Goal: Book appointment/travel/reservation

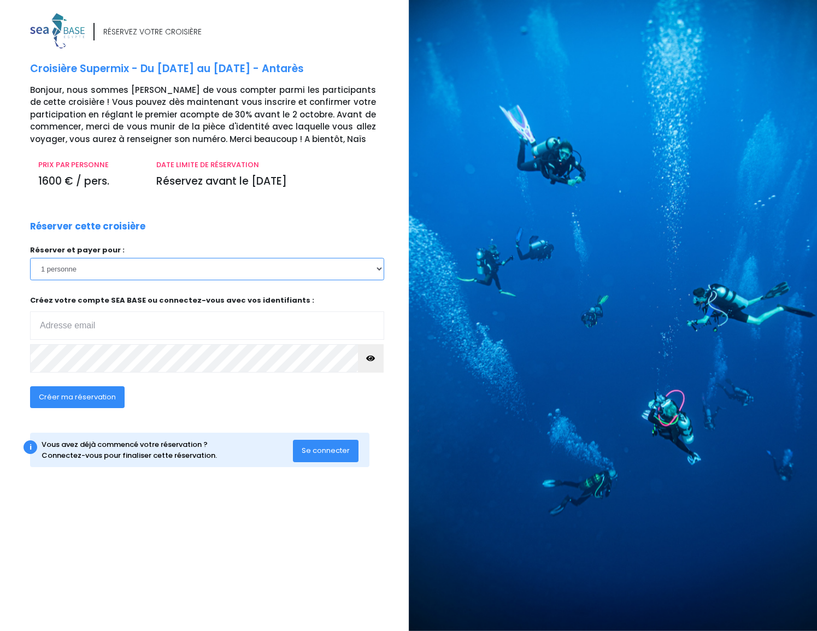
select select "2"
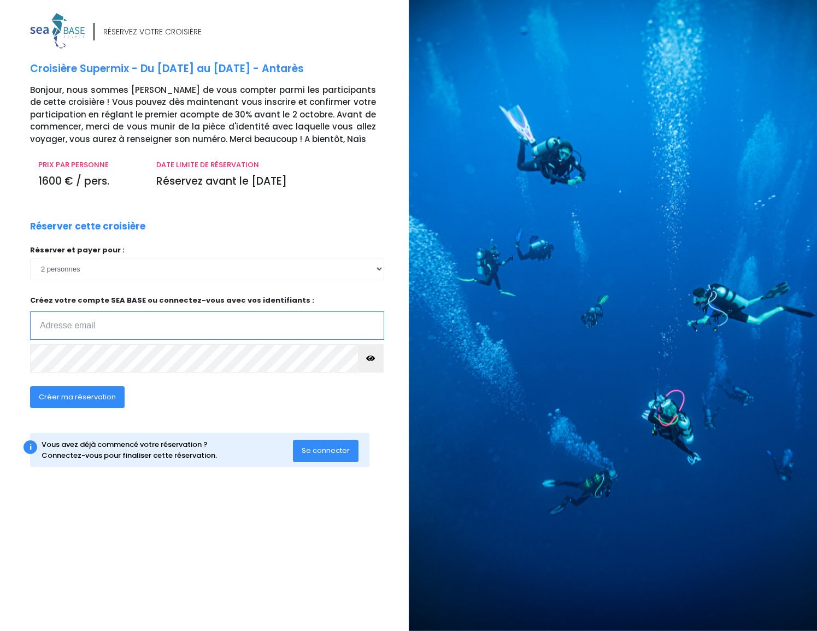
click at [144, 328] on input "email" at bounding box center [207, 325] width 354 height 28
type input "jean@familleguerrero.fr"
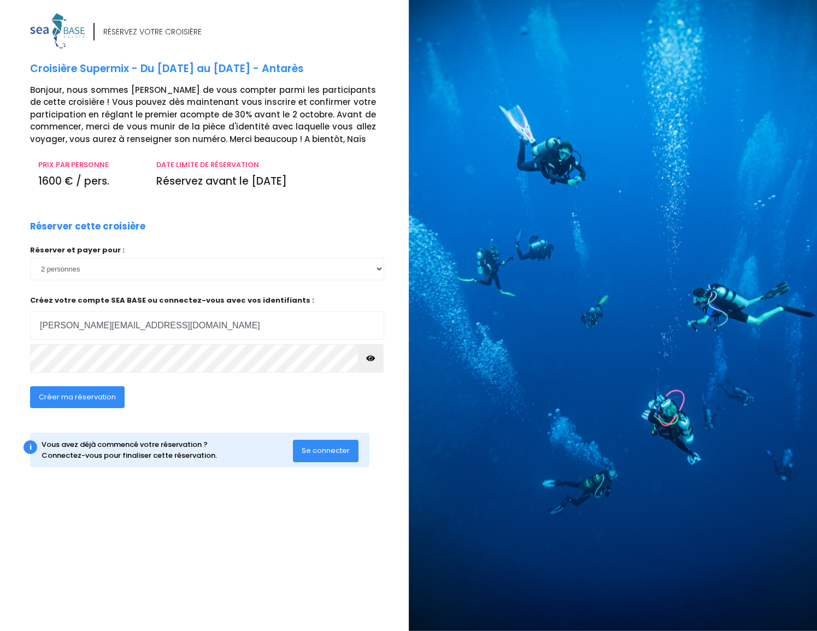
click at [85, 395] on span "Créer ma réservation" at bounding box center [77, 397] width 77 height 10
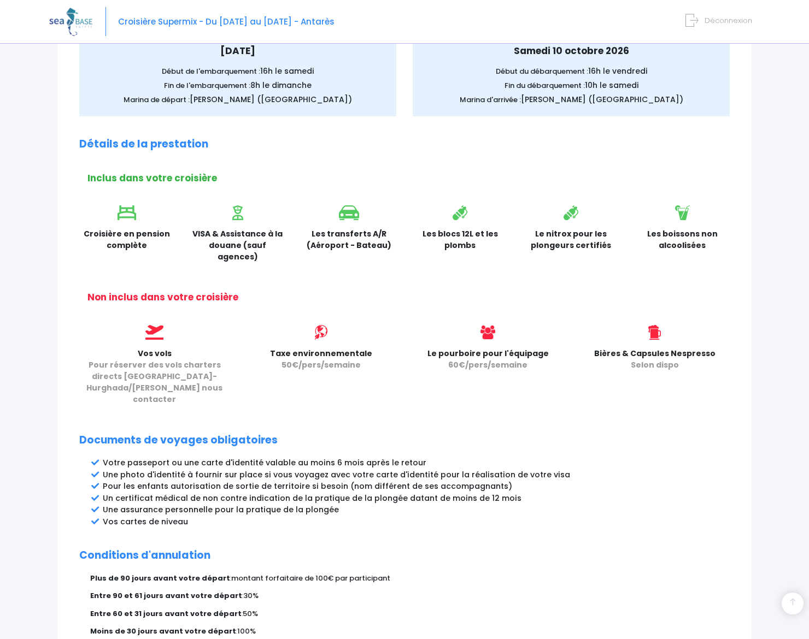
scroll to position [321, 0]
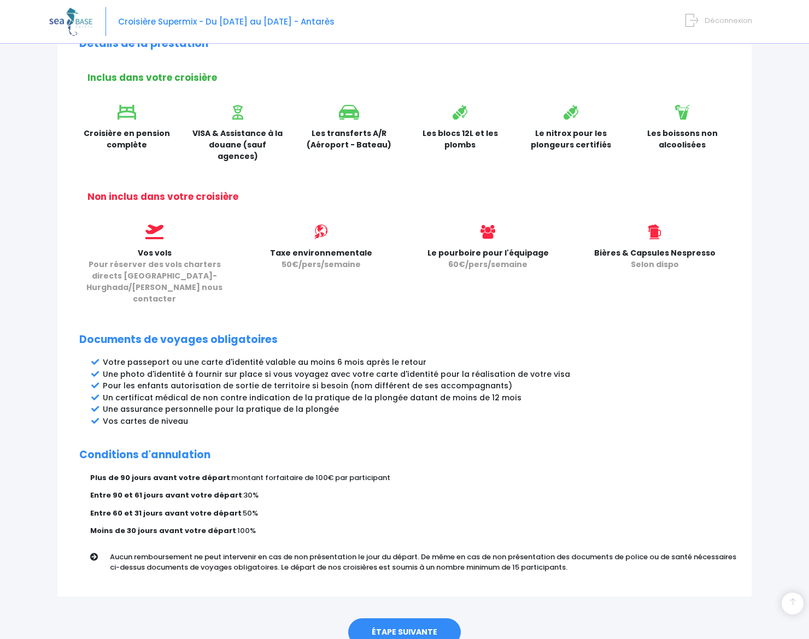
click at [401, 619] on link "ÉTAPE SUIVANTE" at bounding box center [404, 633] width 113 height 28
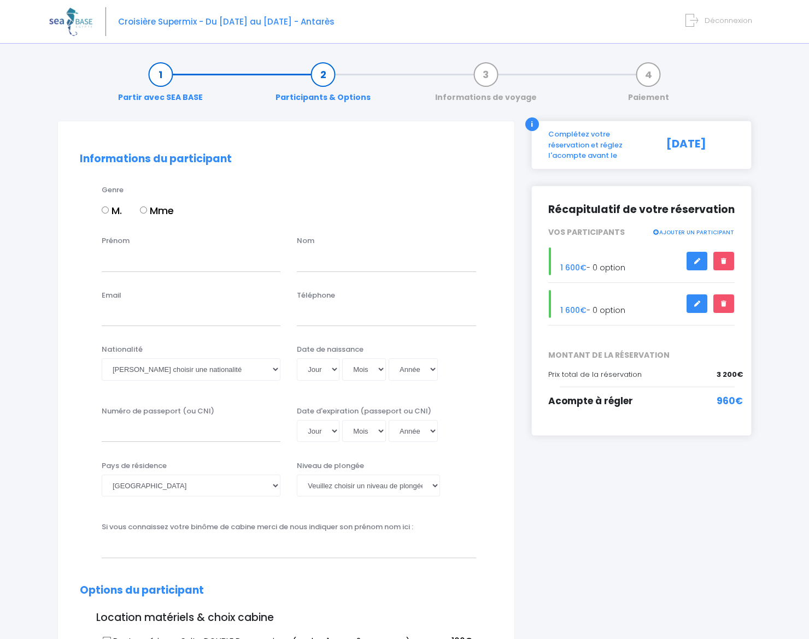
click at [102, 210] on input "M." at bounding box center [105, 210] width 7 height 7
radio input "true"
click at [149, 263] on input "Prénom" at bounding box center [191, 261] width 179 height 22
type input "JEAN"
click at [307, 265] on input "text" at bounding box center [386, 261] width 179 height 22
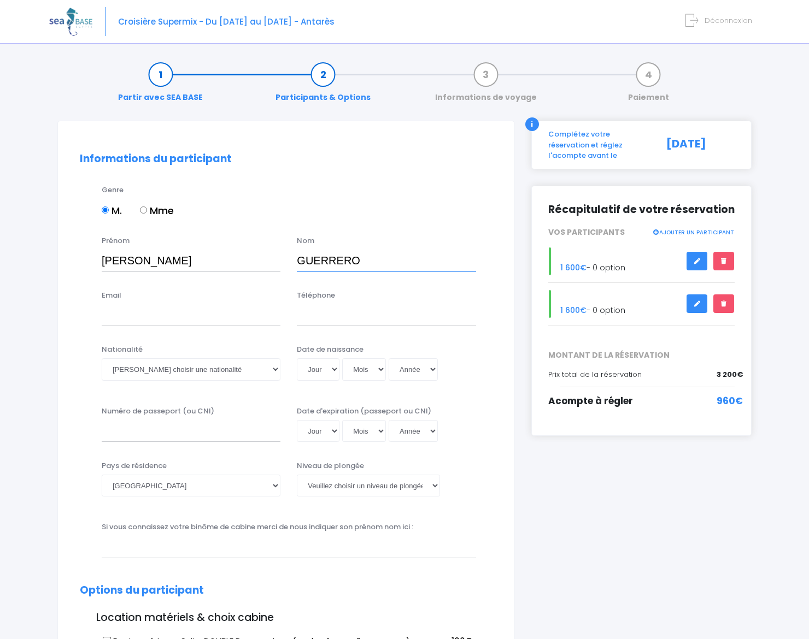
type input "GUERRERO"
click at [153, 315] on input "Email" at bounding box center [191, 315] width 179 height 22
type input "jean@familleguerrero.fr"
click at [317, 317] on input "Téléphone" at bounding box center [386, 315] width 179 height 22
type input "0678945370"
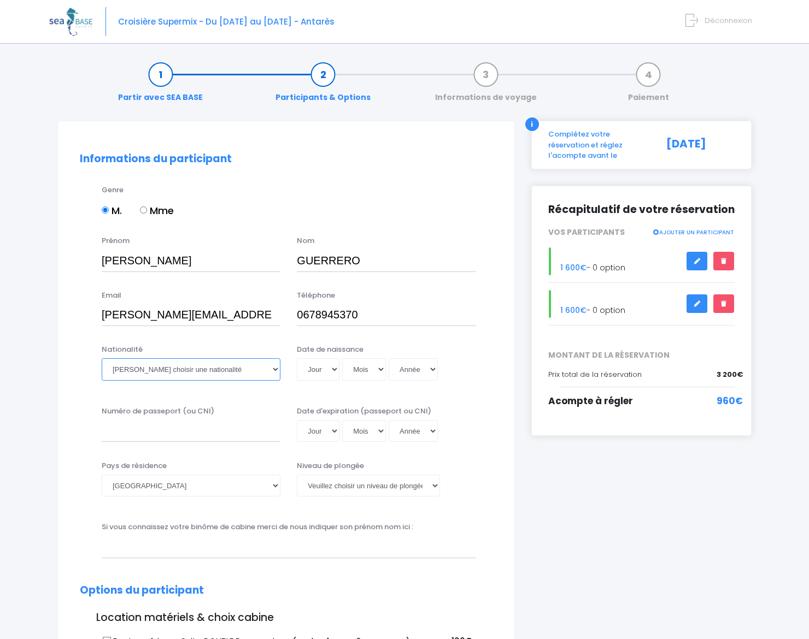
select select "Française"
select select "10"
select select "03"
select select "1961"
type input "1961-03-10"
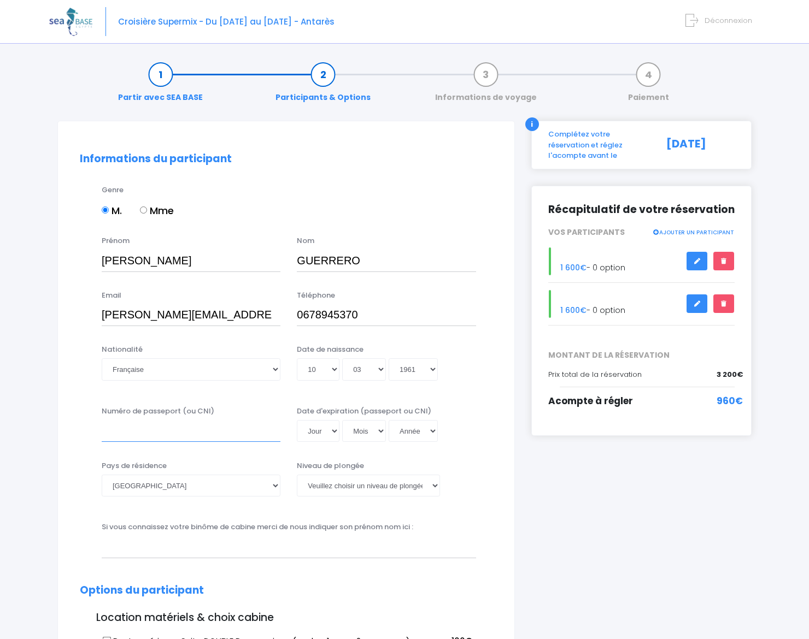
click at [210, 423] on input "Numéro de passeport (ou CNI)" at bounding box center [191, 431] width 179 height 22
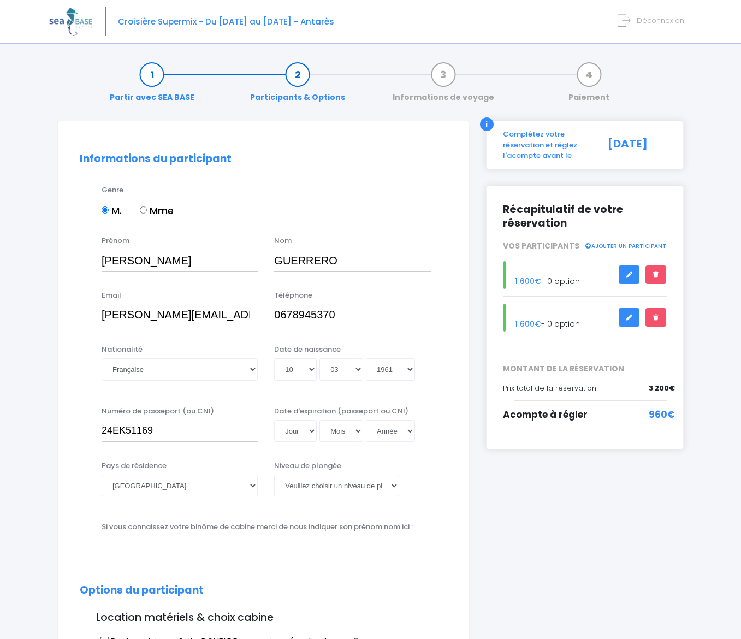
type input "24EK51169"
select select "19"
select select "06"
select select "2034"
type input "2034-06-19"
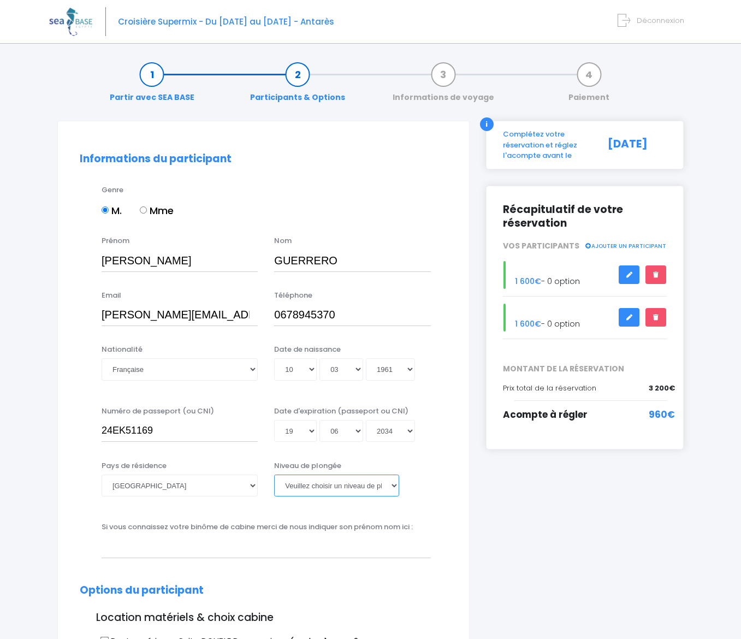
select select "N4"
click at [133, 549] on input "text" at bounding box center [266, 547] width 329 height 22
type input "Brigitte"
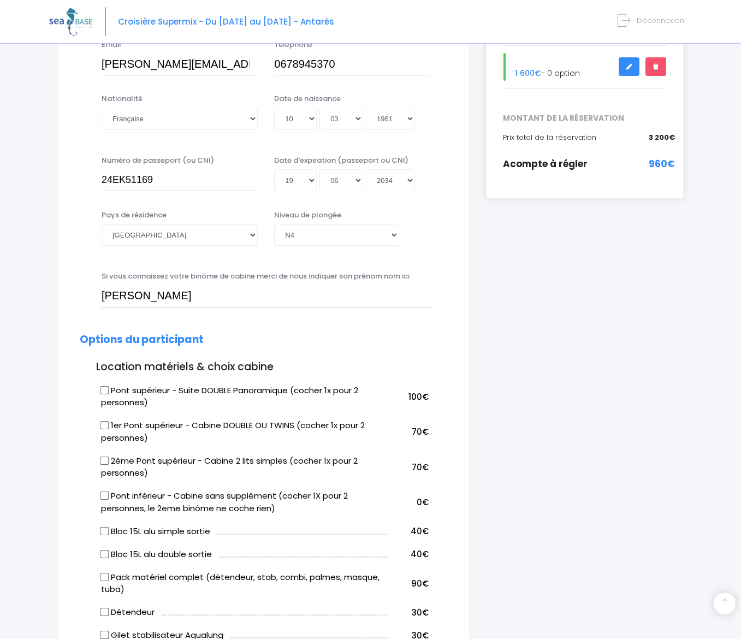
scroll to position [350, 0]
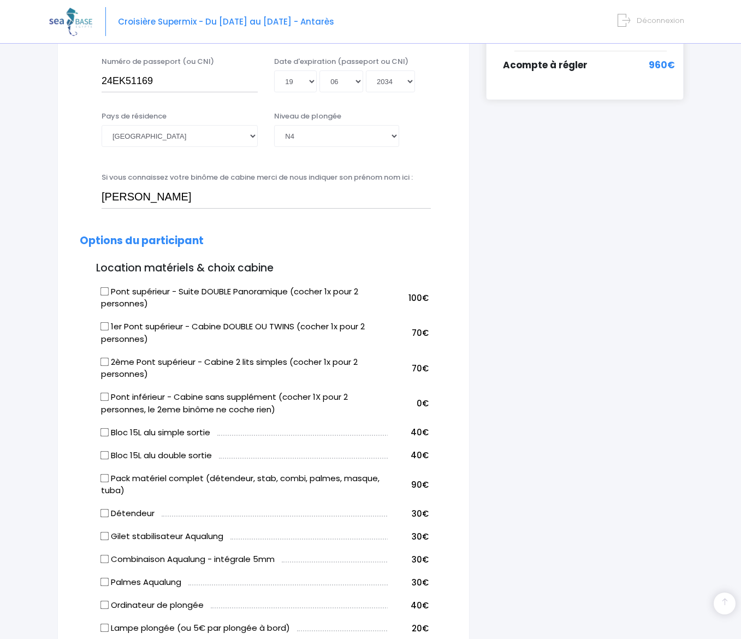
click at [104, 287] on input "Pont supérieur - Suite DOUBLE Panoramique (cocher 1x pour 2 personnes)" at bounding box center [104, 291] width 9 height 9
checkbox input "true"
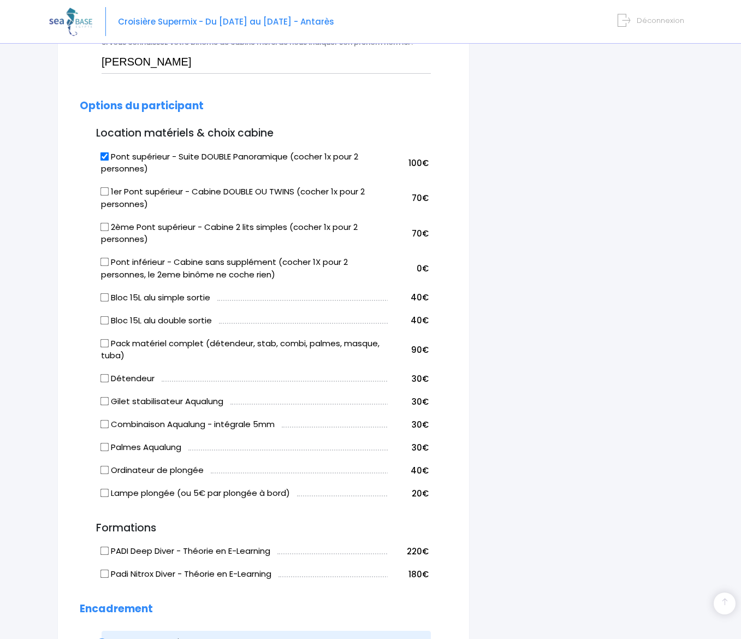
scroll to position [472, 0]
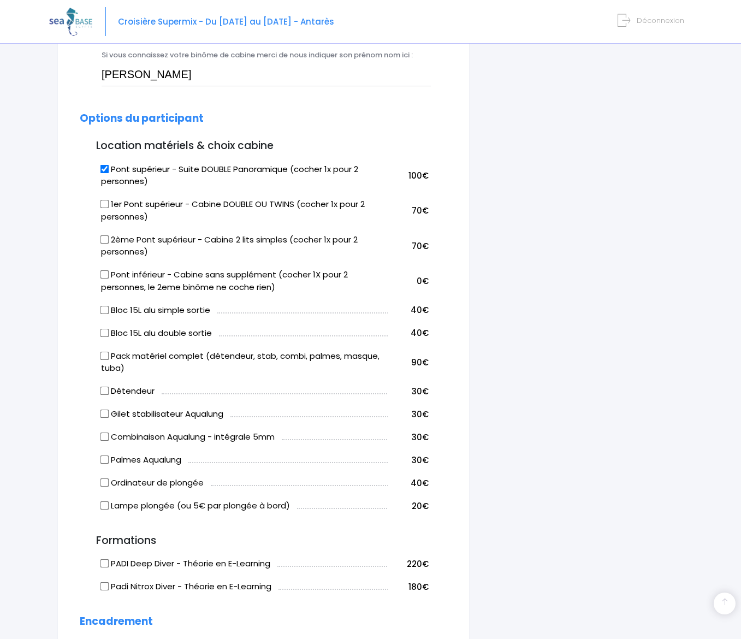
click at [103, 328] on input "Bloc 15L alu double sortie" at bounding box center [104, 332] width 9 height 9
checkbox input "true"
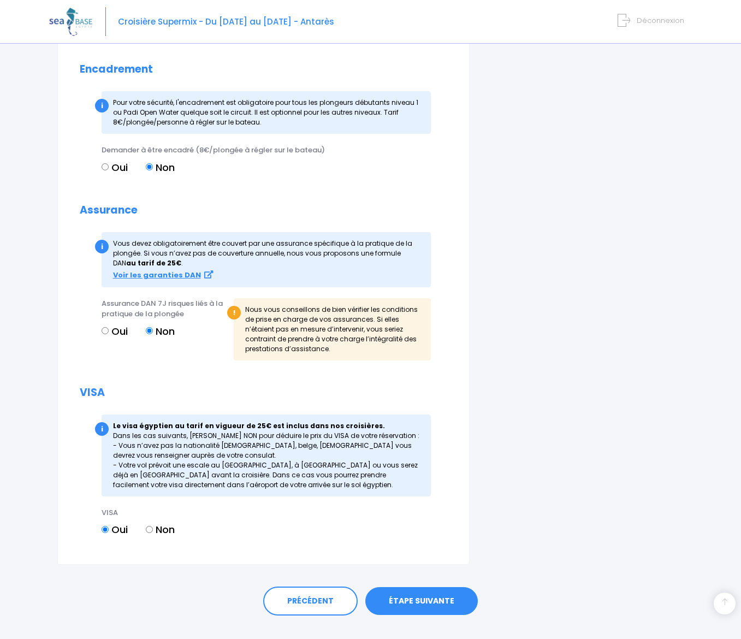
scroll to position [1033, 0]
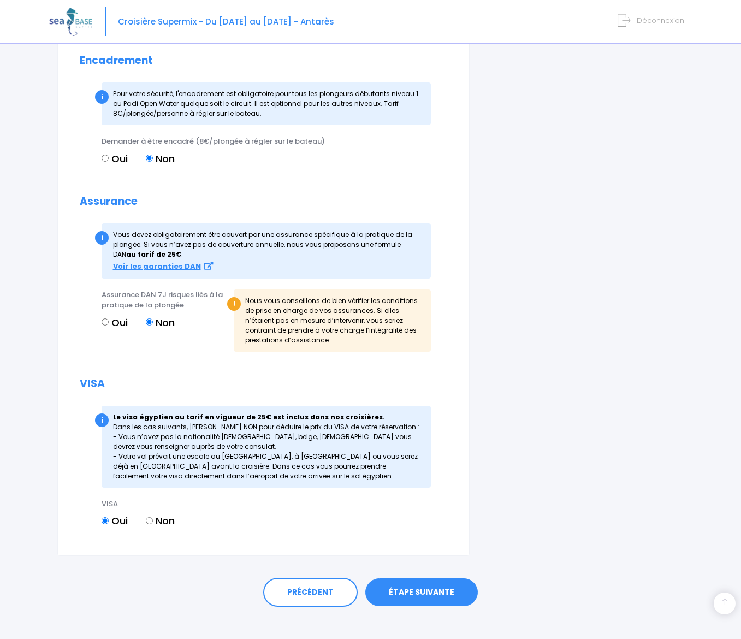
click at [416, 583] on link "ÉTAPE SUIVANTE" at bounding box center [422, 593] width 113 height 28
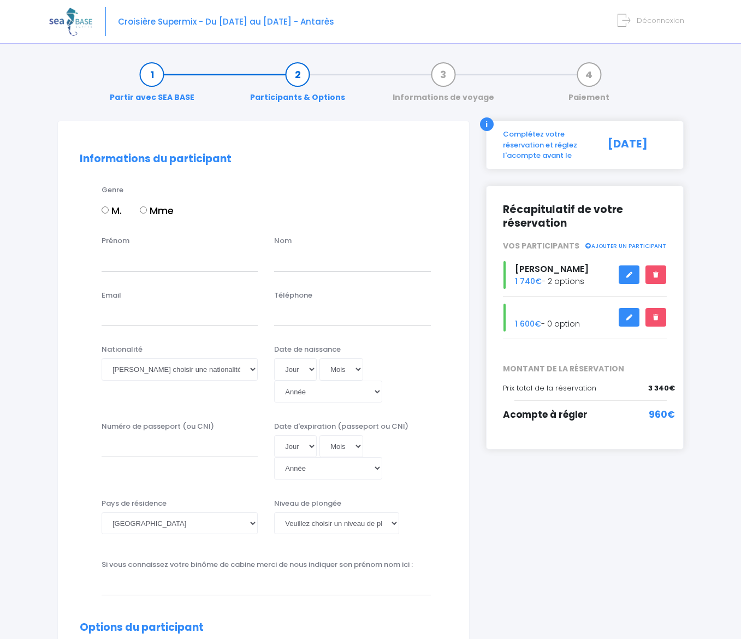
click at [142, 209] on input "Mme" at bounding box center [143, 210] width 7 height 7
radio input "true"
click at [143, 262] on input "Prénom" at bounding box center [180, 261] width 156 height 22
type input "[PERSON_NAME]"
click at [287, 260] on input "text" at bounding box center [352, 261] width 156 height 22
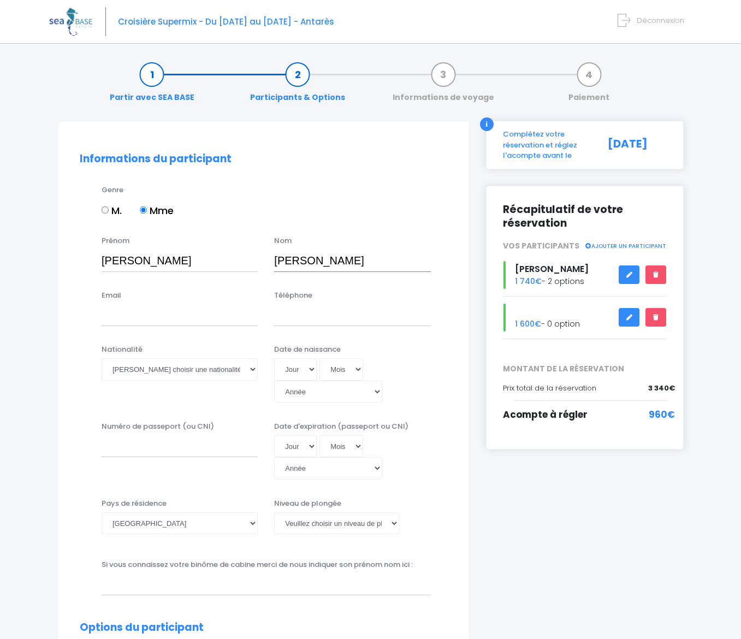
type input "[PERSON_NAME]"
click at [162, 316] on input "Email" at bounding box center [180, 315] width 156 height 22
type input "brigitte@familleguerrero.fr"
click at [289, 319] on input "Téléphone" at bounding box center [352, 315] width 156 height 22
type input "0672675073"
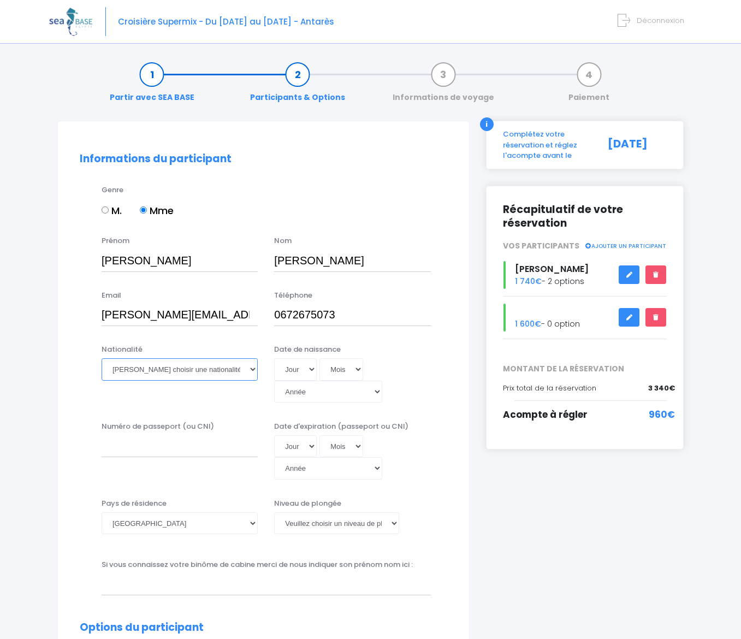
select select "Française"
select select "07"
select select "09"
select select "1962"
type input "1962-09-07"
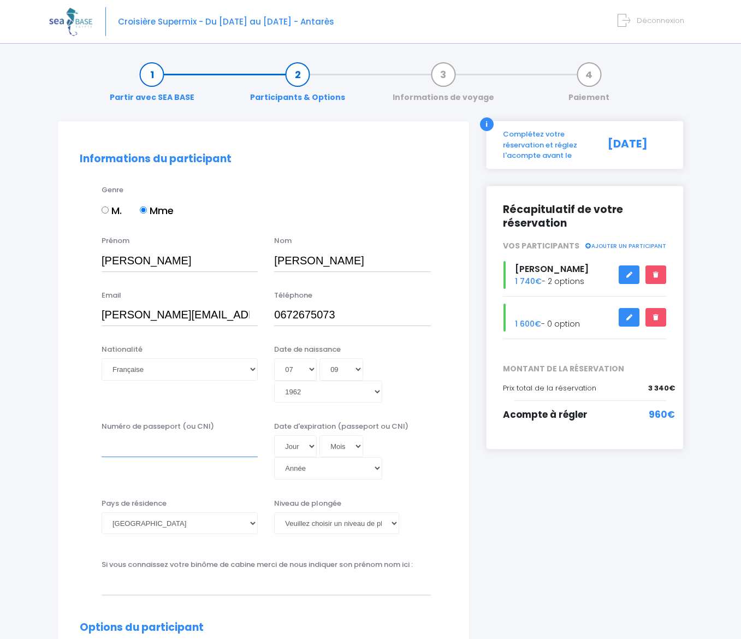
click at [173, 435] on input "Numéro de passeport (ou CNI)" at bounding box center [180, 446] width 156 height 22
type input "24IA44505"
select select "15"
select select "10"
select select "2034"
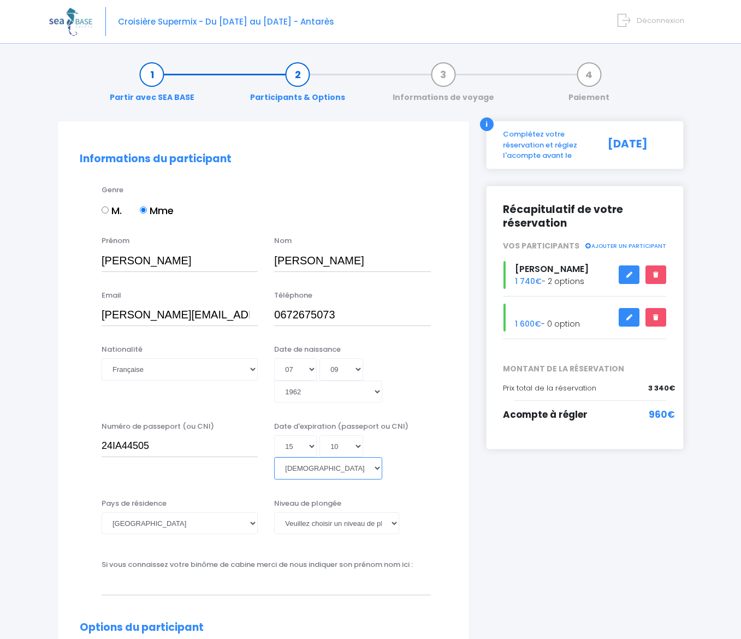
type input "2034-10-15"
select select "N4"
click at [262, 574] on input "text" at bounding box center [266, 585] width 329 height 22
type input "Jean"
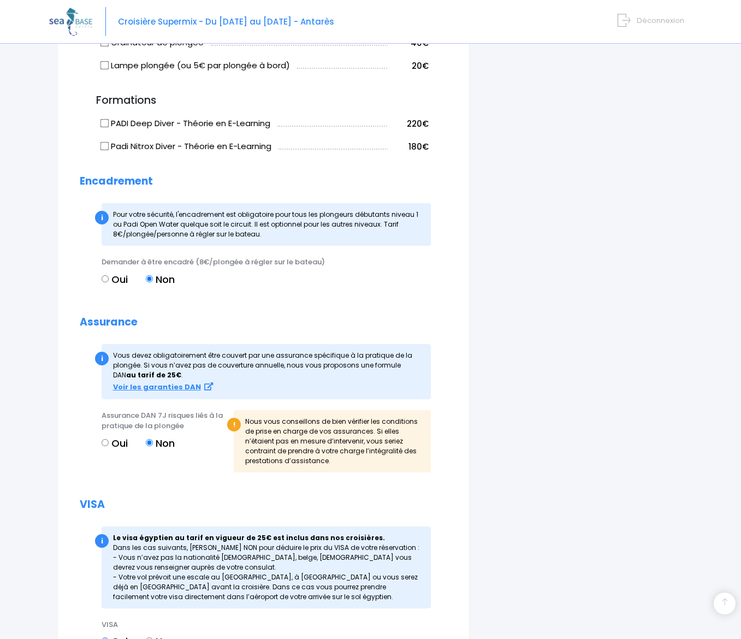
scroll to position [1033, 0]
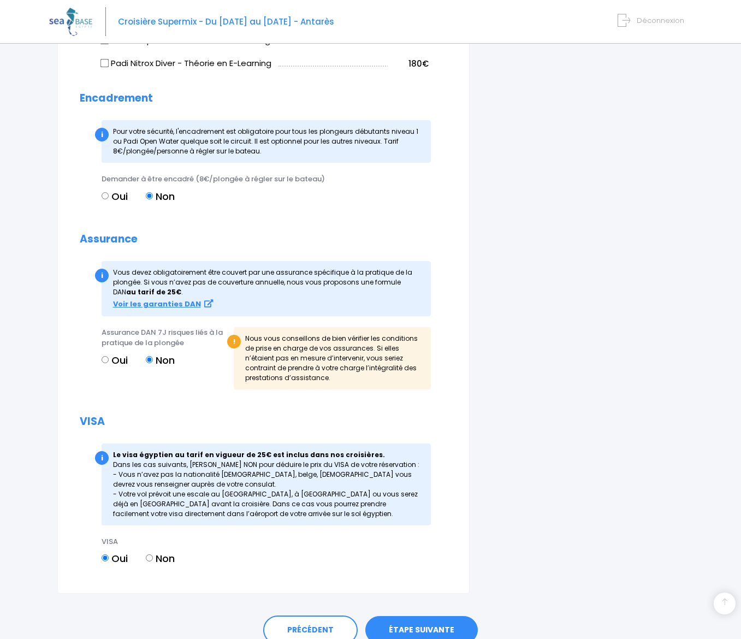
click at [426, 616] on link "ÉTAPE SUIVANTE" at bounding box center [422, 630] width 113 height 28
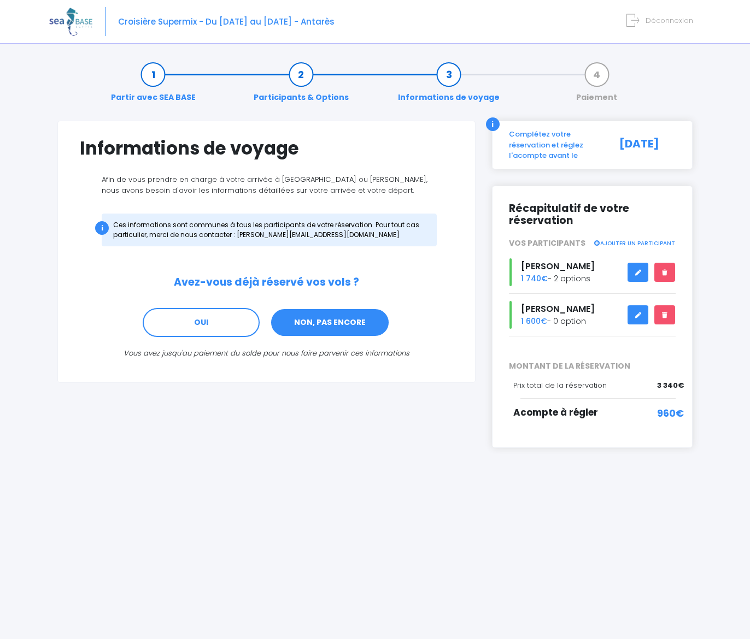
click at [329, 320] on link "NON, PAS ENCORE" at bounding box center [330, 323] width 120 height 30
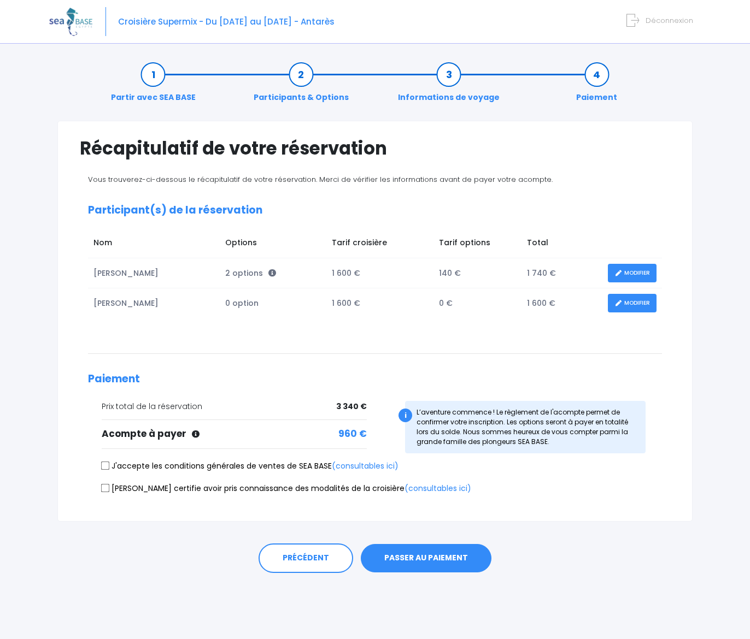
click at [104, 464] on input "J'accepte les conditions générales de ventes de SEA BASE (consultables ici)" at bounding box center [105, 466] width 9 height 9
checkbox input "true"
click at [104, 486] on input "Je certifie avoir pris connaissance des modalités de la croisière (consultables…" at bounding box center [105, 488] width 9 height 9
checkbox input "true"
click at [445, 556] on button "PASSER AU PAIEMENT" at bounding box center [426, 558] width 131 height 28
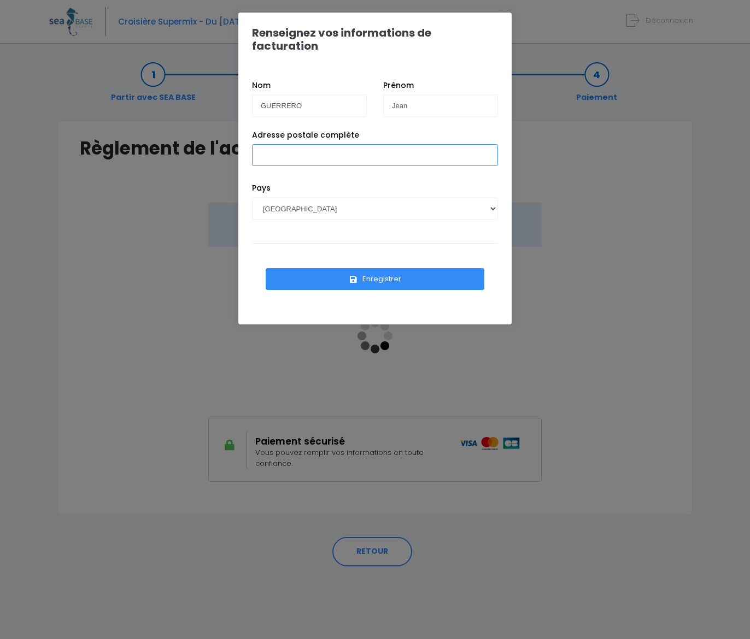
click at [368, 145] on input "Adresse postale complète" at bounding box center [375, 155] width 246 height 22
type input "[STREET_ADDRESS]"
click at [386, 268] on button "Enregistrer" at bounding box center [375, 279] width 219 height 22
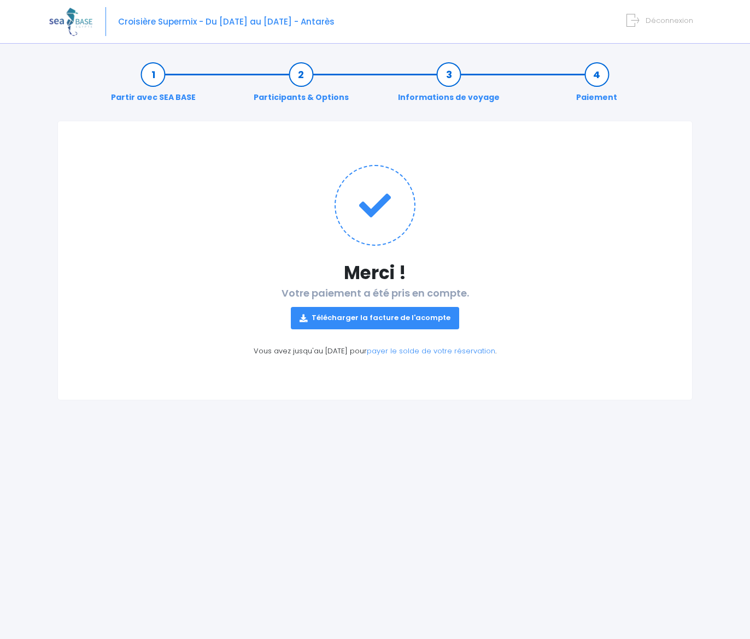
click at [375, 315] on link "Télécharger la facture de l'acompte" at bounding box center [375, 318] width 168 height 22
click at [533, 286] on div "Merci ! Votre paiement a été pris en compte. Télécharger la facture de l'acompt…" at bounding box center [374, 261] width 635 height 280
click at [76, 22] on img at bounding box center [70, 22] width 43 height 28
click at [439, 351] on link "payer le solde de votre réservation" at bounding box center [431, 351] width 128 height 10
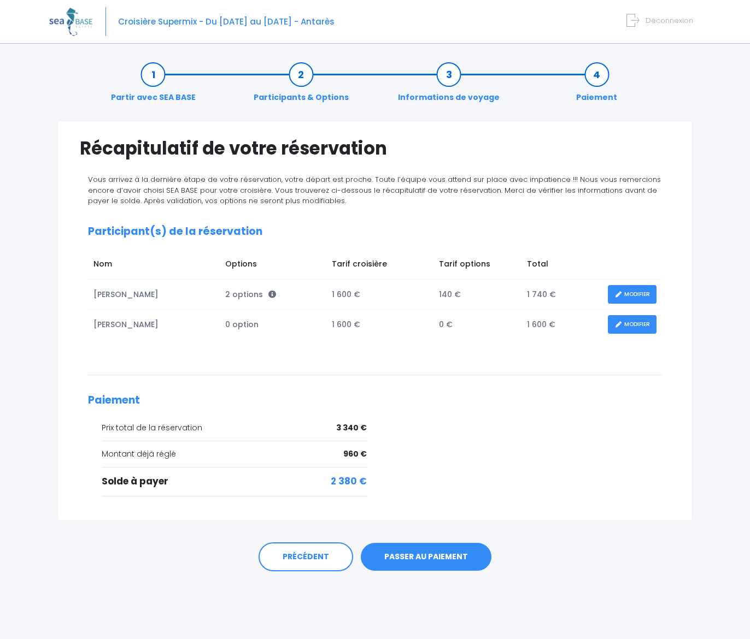
click at [154, 22] on span "Croisière Supermix - Du [DATE] au [DATE] - Antarès" at bounding box center [226, 21] width 216 height 11
click at [255, 40] on div "Croisière Supermix - Du [DATE] au [DATE] - Antarès Déconnexion" at bounding box center [366, 22] width 635 height 44
click at [295, 554] on link "PRÉCÉDENT" at bounding box center [305, 558] width 95 height 30
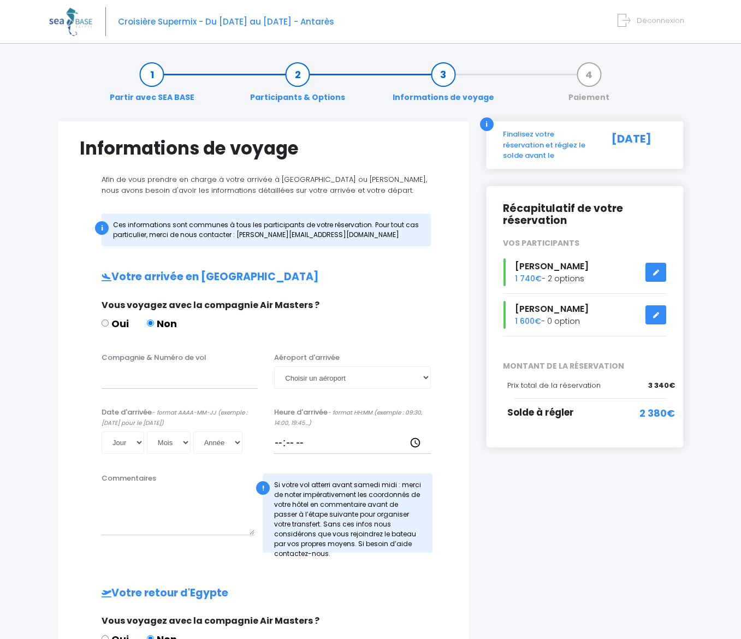
click at [152, 98] on link "Partir avec SEA BASE" at bounding box center [152, 86] width 96 height 34
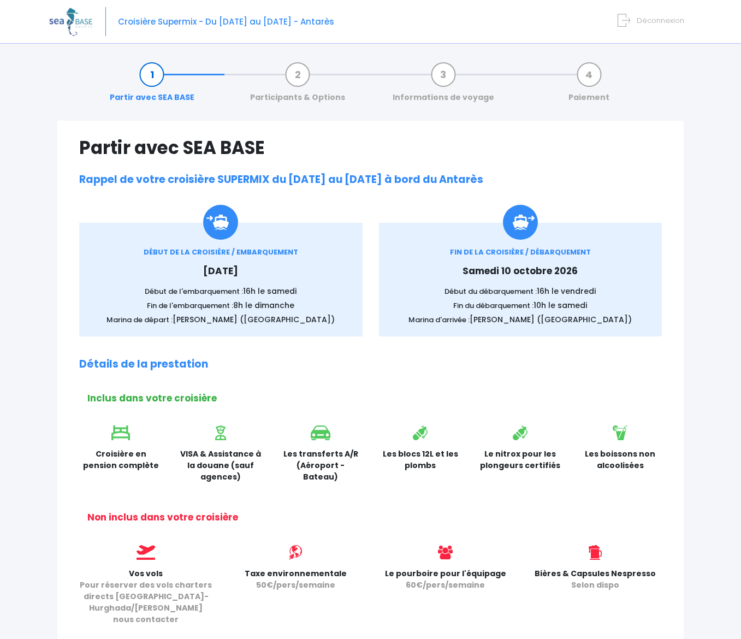
click at [655, 19] on span "Déconnexion" at bounding box center [661, 20] width 48 height 10
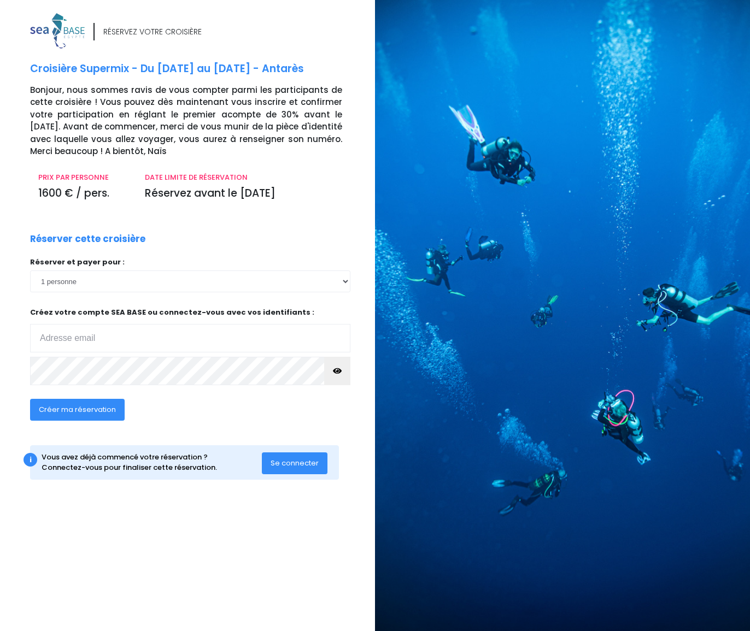
click at [146, 32] on div "RÉSERVEZ VOTRE CROISIÈRE" at bounding box center [152, 31] width 98 height 11
